Goal: Navigation & Orientation: Find specific page/section

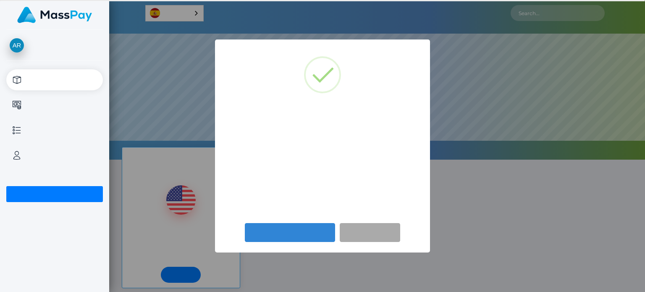
scroll to position [159, 535]
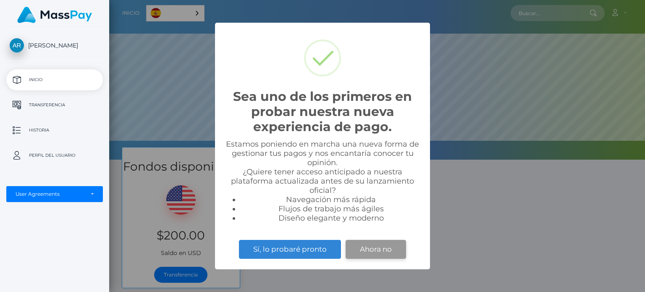
click at [368, 247] on button "Ahora no" at bounding box center [375, 249] width 60 height 18
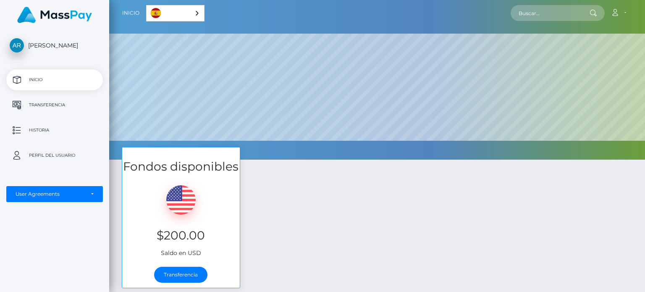
scroll to position [84, 0]
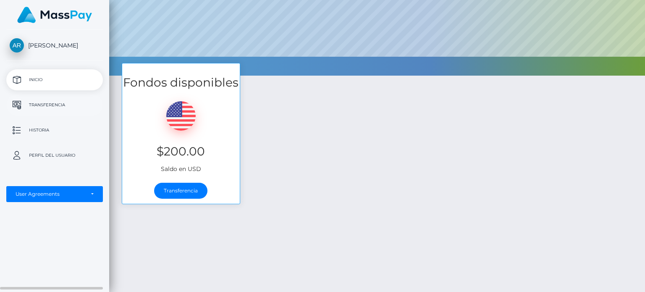
click at [64, 105] on p "Transferencia" at bounding box center [55, 105] width 90 height 13
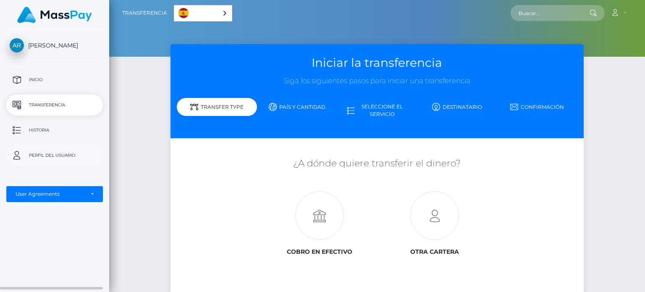
click at [55, 157] on p "Perfil del usuario" at bounding box center [55, 155] width 90 height 13
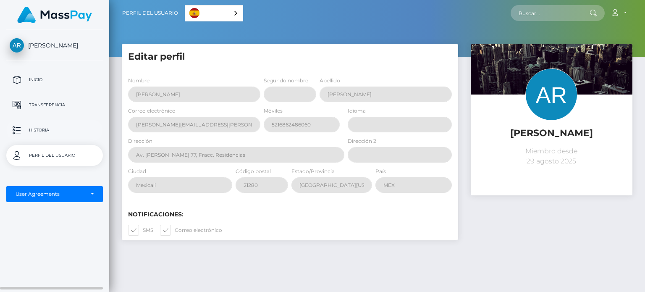
click at [49, 125] on p "Historia" at bounding box center [55, 130] width 90 height 13
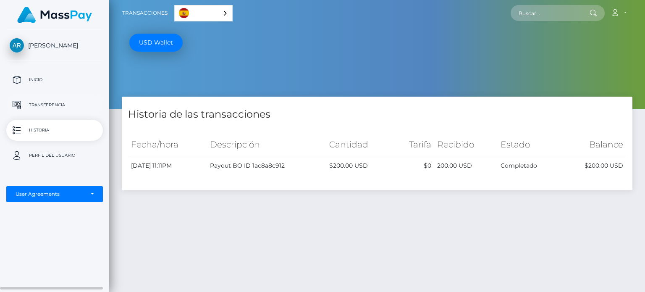
click at [50, 105] on p "Transferencia" at bounding box center [55, 105] width 90 height 13
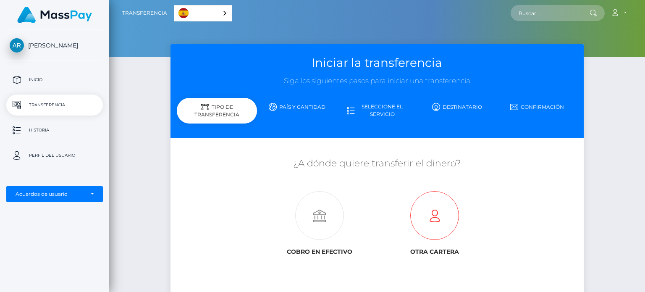
click at [433, 213] on icon at bounding box center [434, 215] width 115 height 49
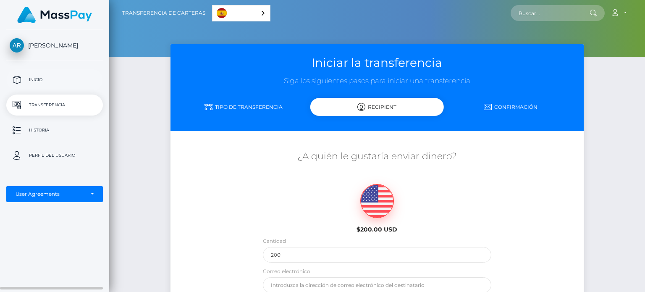
click at [39, 77] on p "Inicio" at bounding box center [55, 79] width 90 height 13
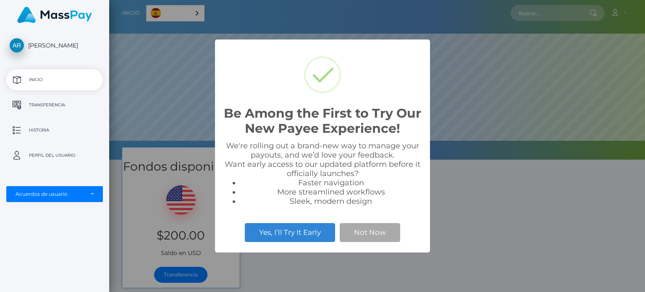
scroll to position [159, 535]
click at [381, 238] on button "Not Now" at bounding box center [369, 232] width 60 height 18
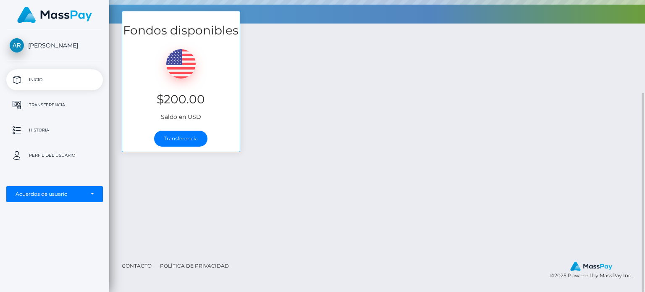
scroll to position [0, 0]
